Goal: Task Accomplishment & Management: Complete application form

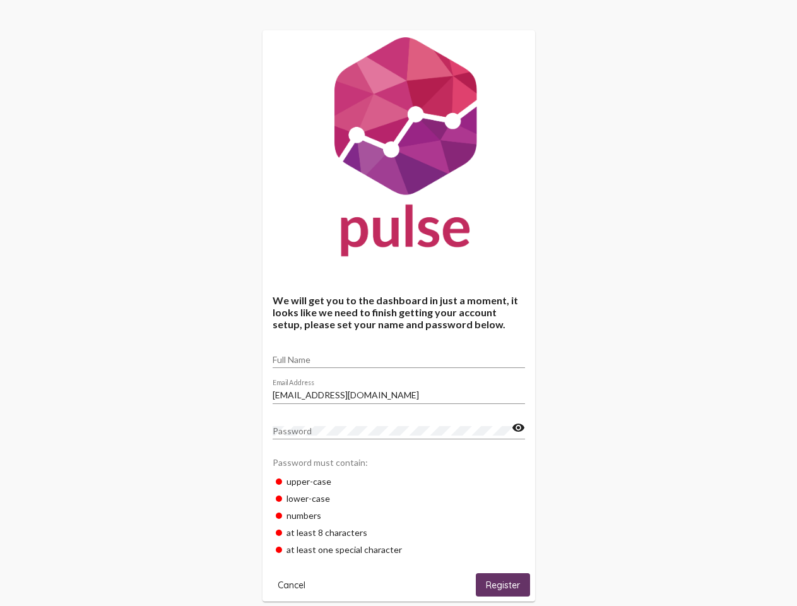
click at [399, 355] on input "Full Name" at bounding box center [398, 359] width 252 height 10
click at [399, 391] on input "[EMAIL_ADDRESS][DOMAIN_NAME]" at bounding box center [398, 395] width 252 height 10
click at [518, 428] on mat-icon "visibility" at bounding box center [518, 427] width 13 height 15
click at [291, 584] on span "Cancel" at bounding box center [292, 584] width 28 height 11
click at [503, 584] on html "We will get you to the dashboard in just a moment, it looks like we need to fin…" at bounding box center [398, 483] width 797 height 966
